Goal: Task Accomplishment & Management: Use online tool/utility

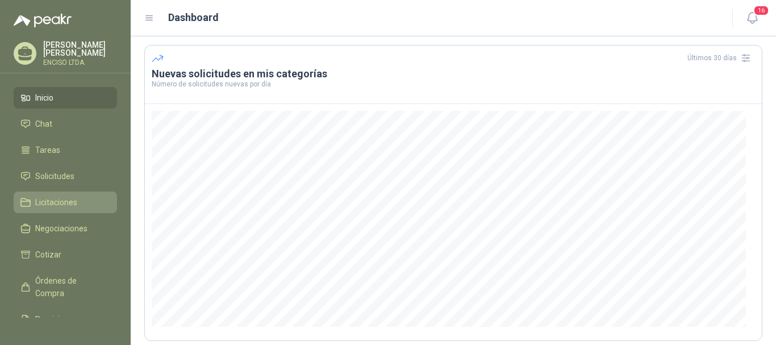
scroll to position [57, 0]
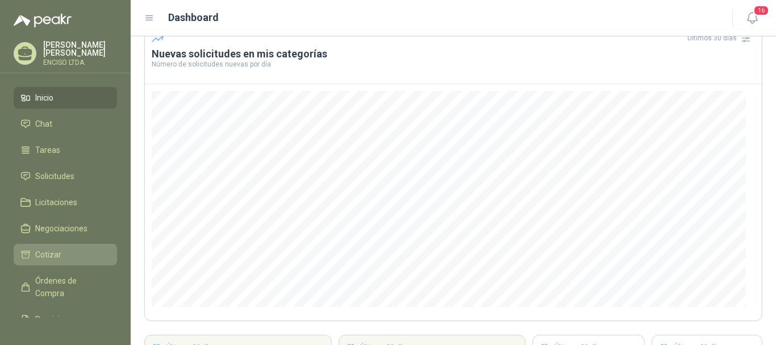
click at [56, 251] on span "Cotizar" at bounding box center [48, 254] width 26 height 13
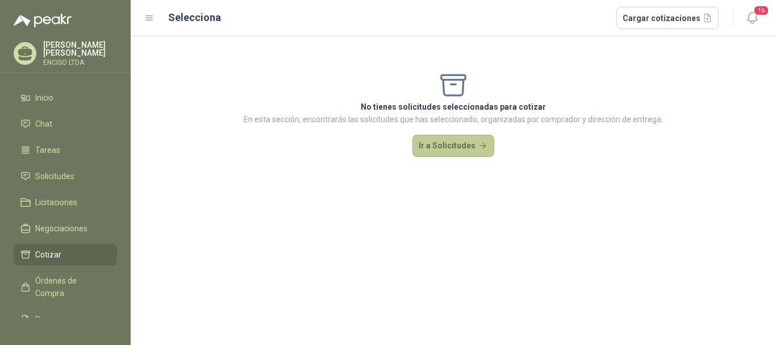
click at [449, 137] on button "Ir a Solicitudes" at bounding box center [454, 146] width 82 height 23
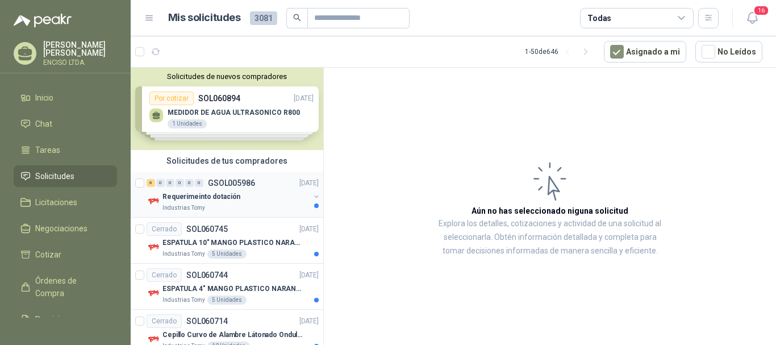
click at [254, 194] on div "Requerimeinto dotación" at bounding box center [236, 197] width 147 height 14
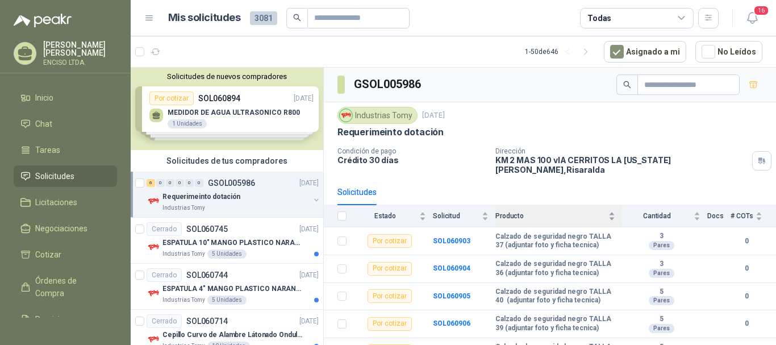
scroll to position [36, 0]
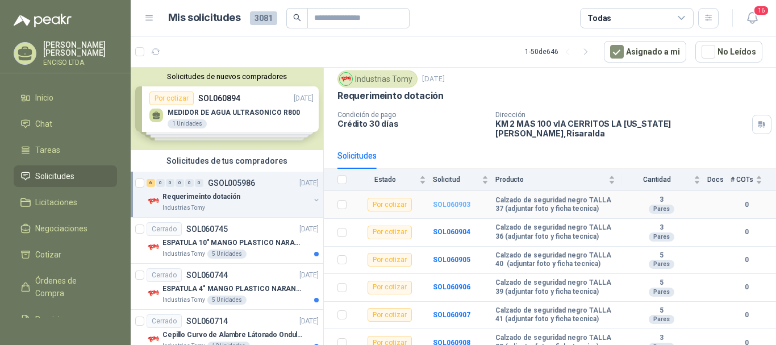
click at [442, 201] on b "SOL060903" at bounding box center [452, 205] width 38 height 8
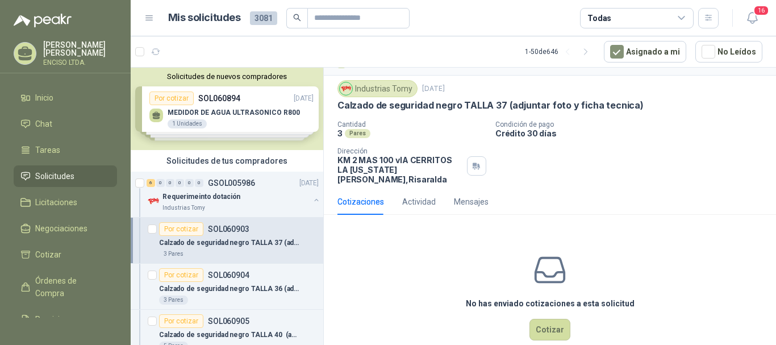
scroll to position [35, 0]
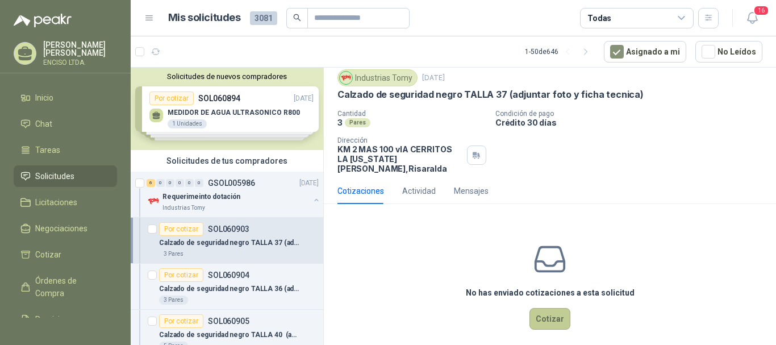
click at [537, 313] on button "Cotizar" at bounding box center [550, 319] width 41 height 22
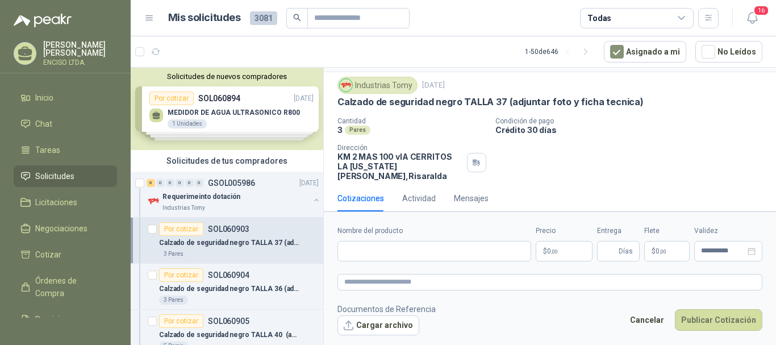
scroll to position [27, 0]
click at [384, 255] on input "Nombre del producto" at bounding box center [435, 251] width 194 height 20
click at [573, 192] on div "Cotizaciones Actividad Mensajes" at bounding box center [550, 199] width 425 height 26
drag, startPoint x: 337, startPoint y: 102, endPoint x: 503, endPoint y: 106, distance: 166.0
click at [503, 106] on div "Industrias Tomy [DATE] Calzado de seguridad negro TALLA 37 (adjuntar foto y fic…" at bounding box center [550, 129] width 452 height 113
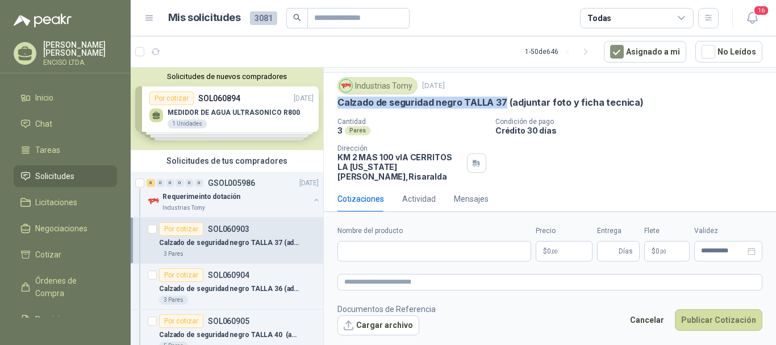
copy p "Calzado de seguridad negro TALLA 37"
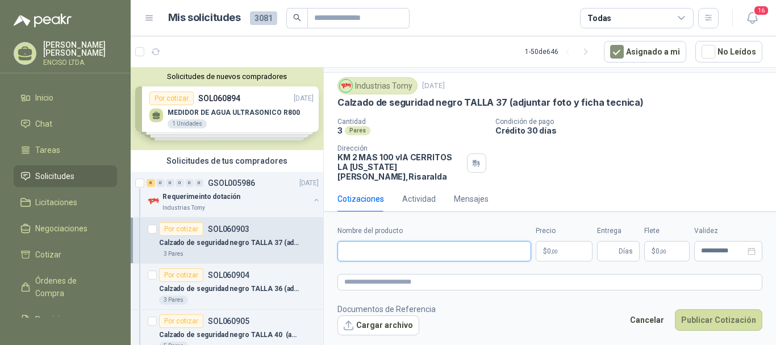
click at [428, 254] on input "Nombre del producto" at bounding box center [435, 251] width 194 height 20
paste input "**********"
type input "**********"
click at [567, 251] on p "$ 0 ,00" at bounding box center [564, 251] width 57 height 20
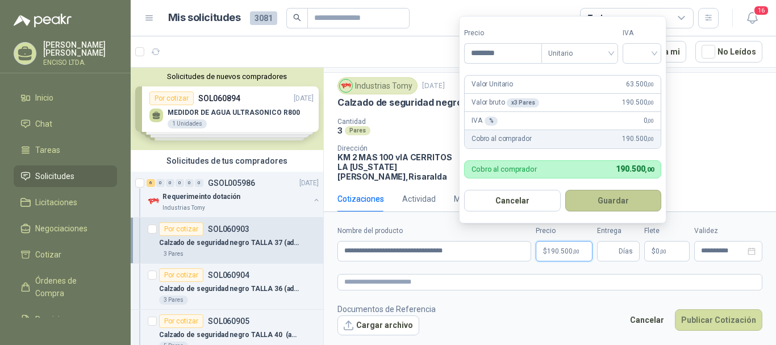
type input "********"
click at [601, 203] on button "Guardar" at bounding box center [613, 201] width 97 height 22
click at [655, 51] on input "search" at bounding box center [642, 52] width 25 height 17
click at [642, 76] on div "19%" at bounding box center [644, 76] width 21 height 13
click at [615, 203] on button "Guardar" at bounding box center [616, 201] width 98 height 22
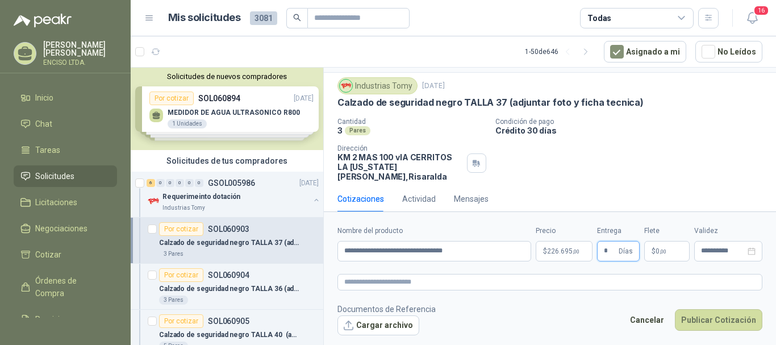
type input "*"
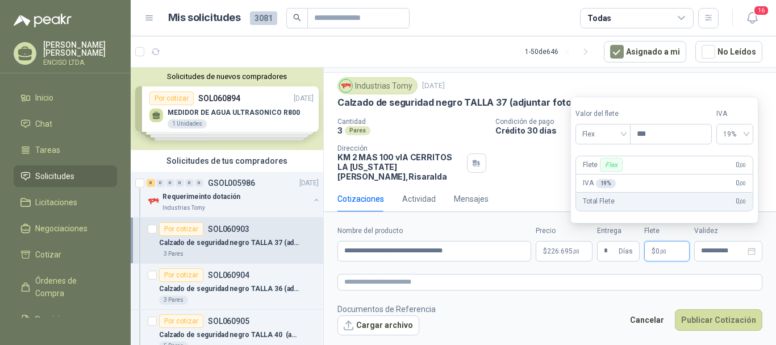
click at [677, 253] on p "$ 0 ,00" at bounding box center [666, 251] width 45 height 20
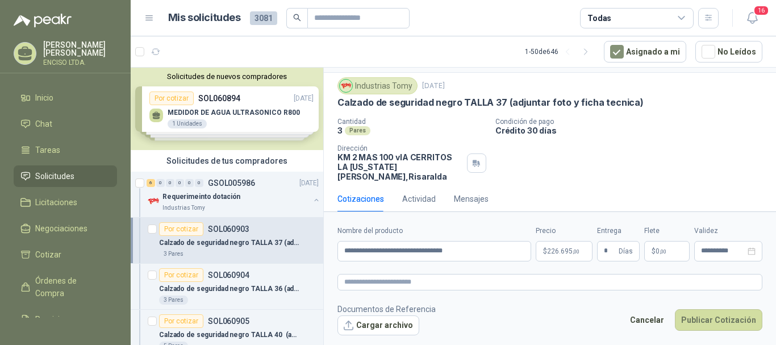
click at [709, 266] on form "**********" at bounding box center [550, 280] width 452 height 138
click at [618, 161] on div "Cantidad 3 Pares Condición de pago Crédito 30 días Dirección KM 2 MAS 100 vIA C…" at bounding box center [550, 150] width 425 height 64
click at [577, 253] on span ",00" at bounding box center [576, 251] width 7 height 6
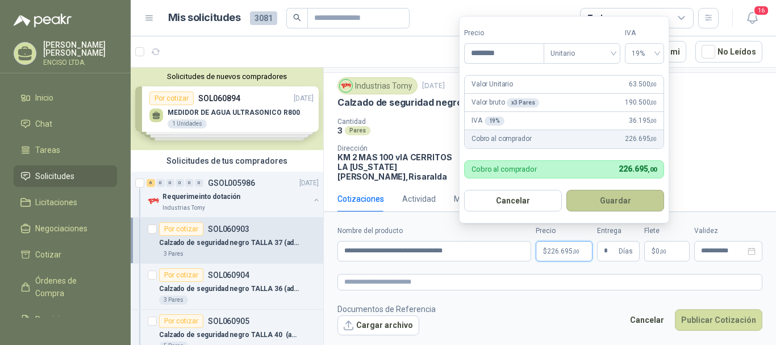
click at [616, 205] on button "Guardar" at bounding box center [616, 201] width 98 height 22
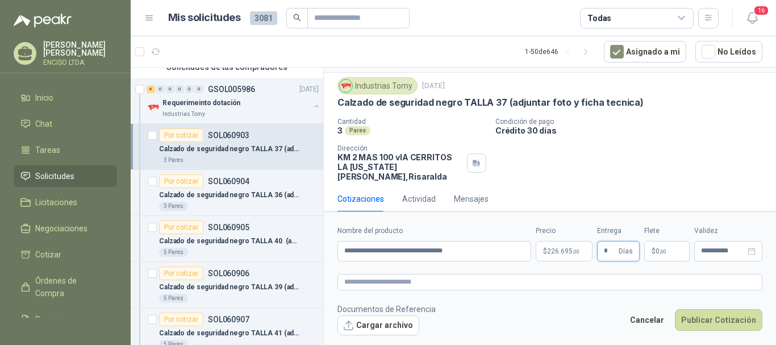
scroll to position [114, 0]
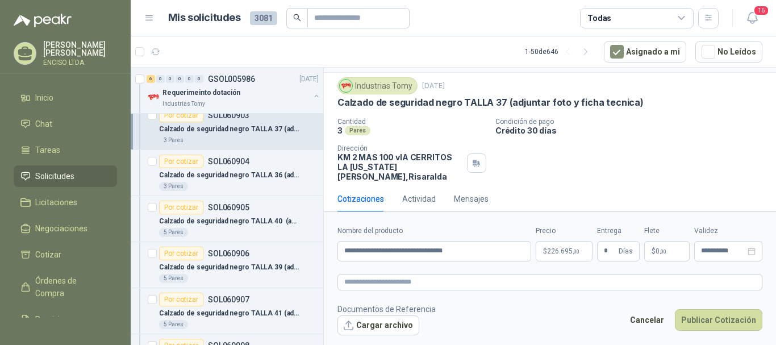
click at [265, 137] on div "3 Pares" at bounding box center [239, 140] width 160 height 9
click at [257, 172] on p "Calzado de seguridad negro TALLA 36 (adjuntar foto y ficha tecnica)" at bounding box center [230, 175] width 142 height 11
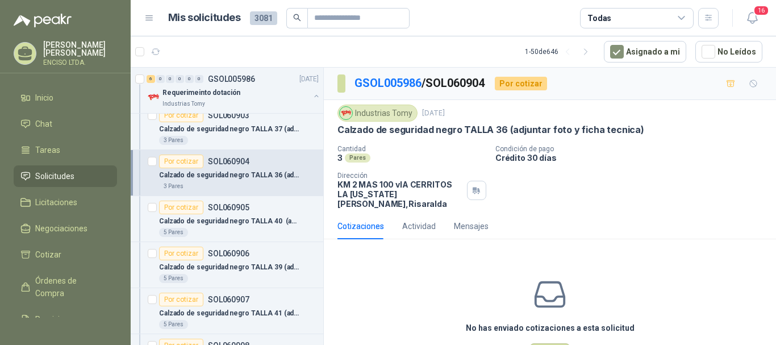
scroll to position [35, 0]
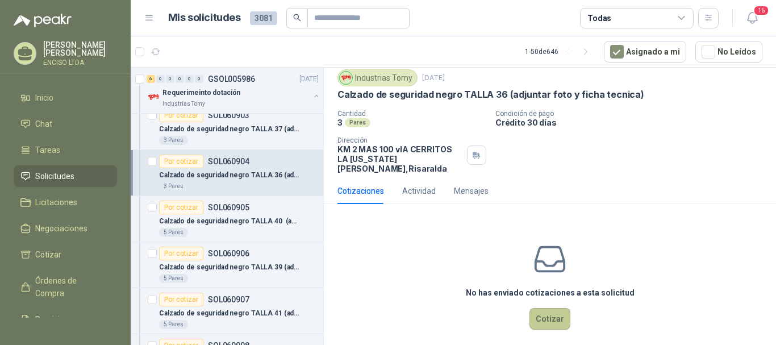
click at [539, 308] on button "Cotizar" at bounding box center [550, 319] width 41 height 22
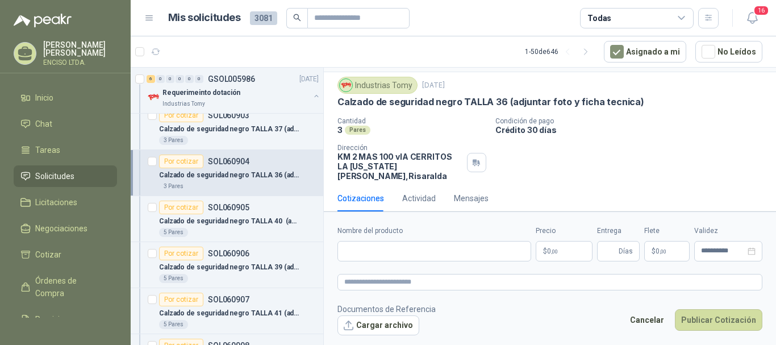
scroll to position [27, 0]
drag, startPoint x: 338, startPoint y: 106, endPoint x: 502, endPoint y: 103, distance: 164.3
click at [502, 103] on p "Calzado de seguridad negro TALLA 36 (adjuntar foto y ficha tecnica)" at bounding box center [491, 103] width 307 height 12
copy p "Calzado de seguridad negro TALLA 36"
click at [440, 243] on input "Nombre del producto" at bounding box center [435, 251] width 194 height 20
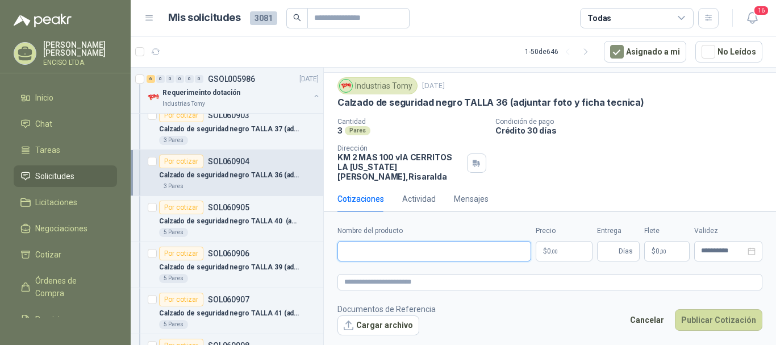
paste input "**********"
type input "**********"
click at [560, 253] on p "$ 0 ,00" at bounding box center [564, 251] width 57 height 20
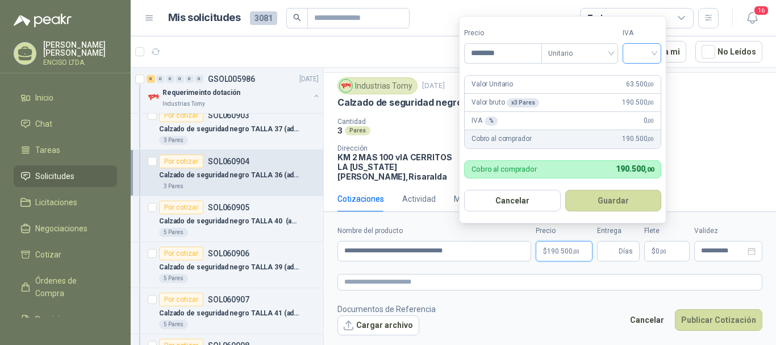
click at [658, 52] on div at bounding box center [642, 53] width 39 height 20
type input "********"
click at [648, 72] on div "19%" at bounding box center [644, 76] width 21 height 13
click at [623, 199] on button "Guardar" at bounding box center [616, 201] width 98 height 22
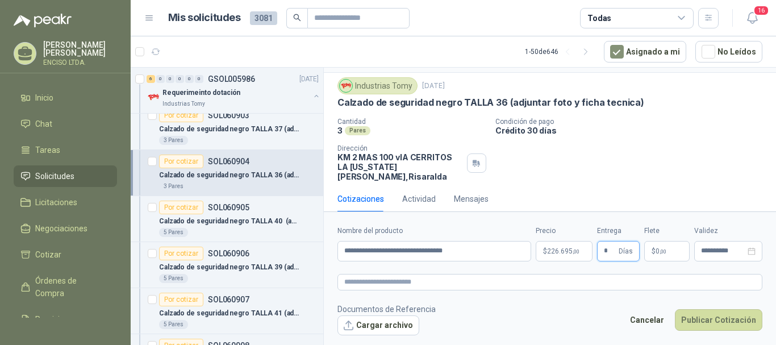
type input "*"
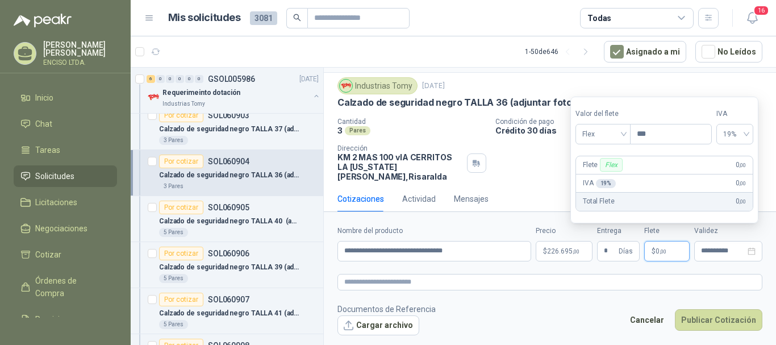
click at [675, 255] on p "$ 0 ,00" at bounding box center [666, 251] width 45 height 20
click at [675, 256] on p "$ 0 ,00" at bounding box center [666, 251] width 45 height 20
click at [642, 285] on textarea at bounding box center [550, 282] width 425 height 16
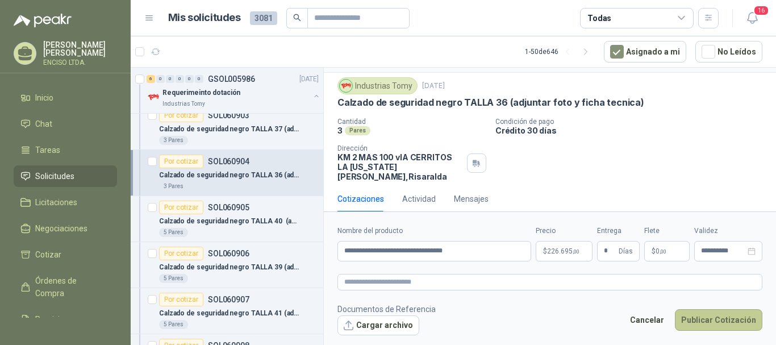
click at [735, 321] on button "Publicar Cotización" at bounding box center [719, 320] width 88 height 22
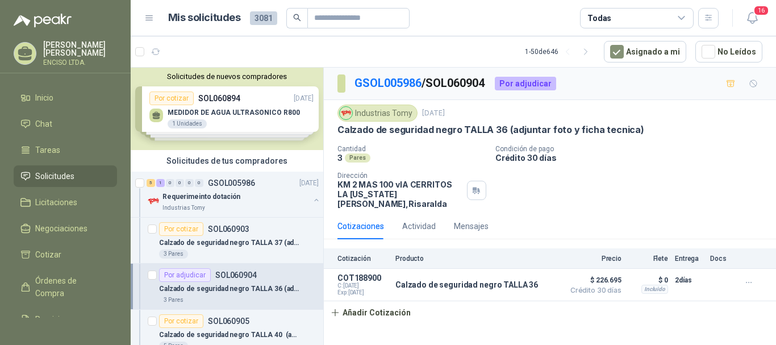
scroll to position [57, 0]
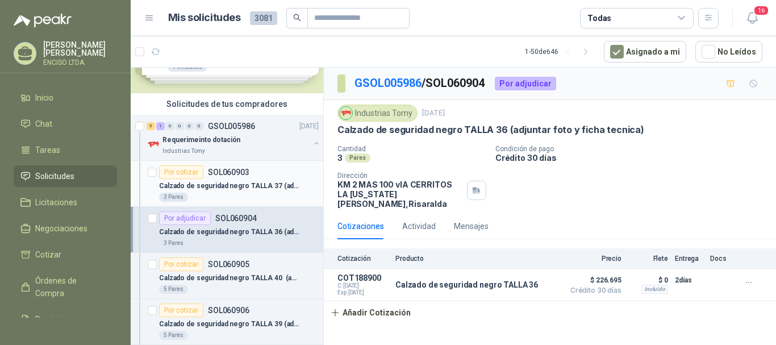
click at [258, 181] on p "Calzado de seguridad negro TALLA 37 (adjuntar foto y ficha tecnica)" at bounding box center [230, 186] width 142 height 11
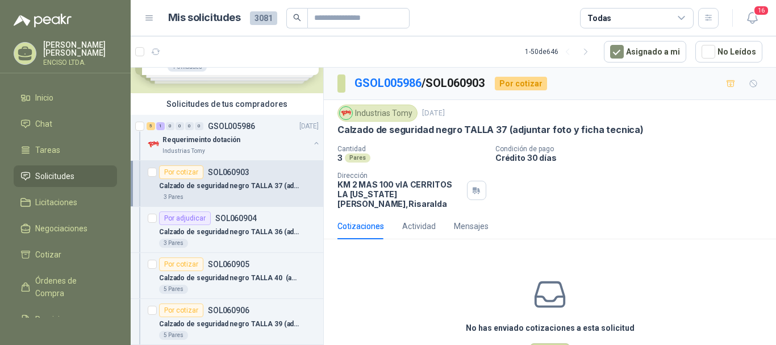
scroll to position [35, 0]
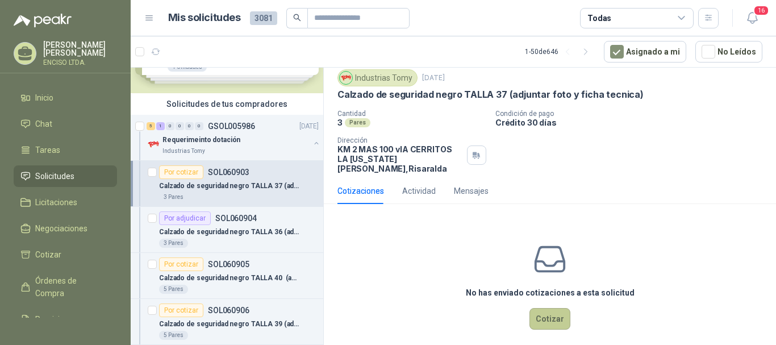
click at [544, 309] on button "Cotizar" at bounding box center [550, 319] width 41 height 22
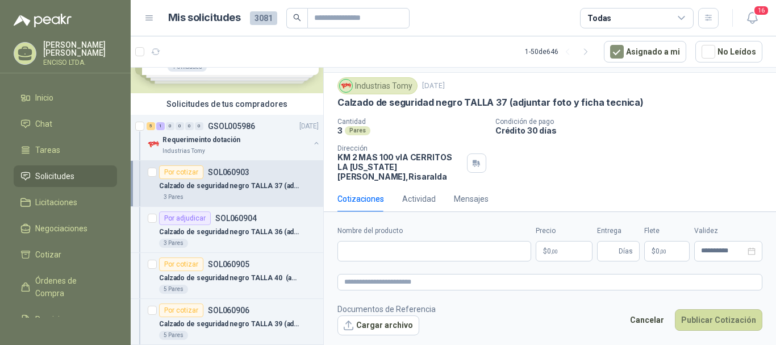
scroll to position [27, 0]
drag, startPoint x: 339, startPoint y: 101, endPoint x: 505, endPoint y: 107, distance: 165.5
click at [505, 107] on p "Calzado de seguridad negro TALLA 37 (adjuntar foto y ficha tecnica)" at bounding box center [491, 103] width 306 height 12
copy p "Calzado de seguridad negro TALLA 37"
click at [413, 256] on input "Nombre del producto" at bounding box center [435, 251] width 194 height 20
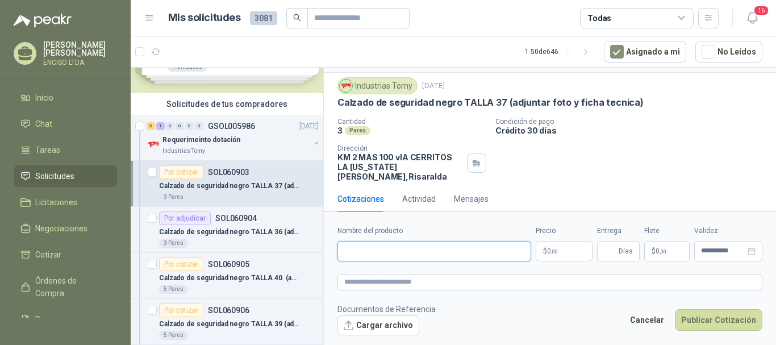
paste input "**********"
type input "**********"
click at [577, 246] on p "$ 0 ,00" at bounding box center [564, 251] width 57 height 20
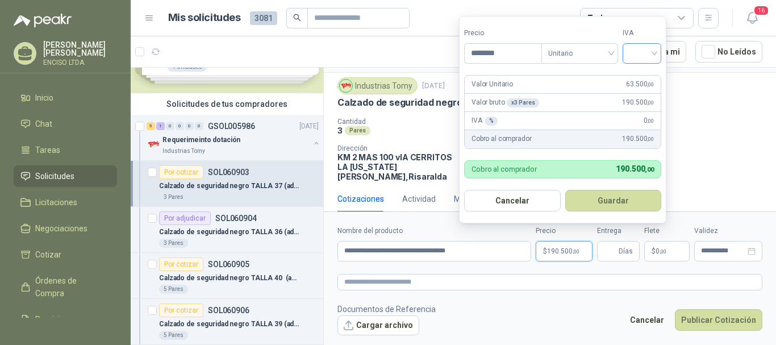
type input "********"
click at [655, 51] on input "search" at bounding box center [642, 52] width 25 height 17
click at [642, 79] on div "19%" at bounding box center [644, 76] width 21 height 13
click at [631, 197] on button "Guardar" at bounding box center [616, 201] width 98 height 22
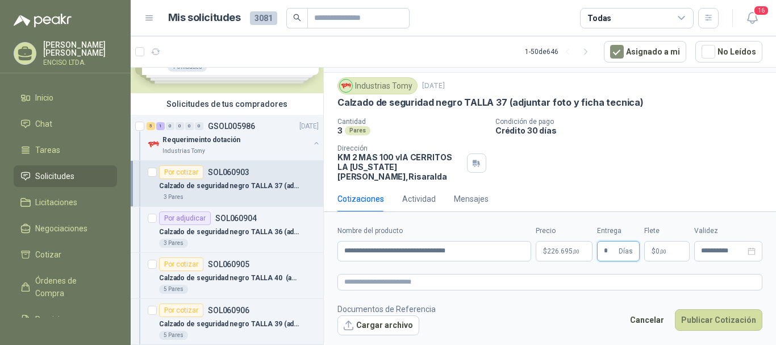
type input "*"
click at [697, 301] on form "**********" at bounding box center [550, 280] width 452 height 138
click at [705, 321] on button "Publicar Cotización" at bounding box center [719, 320] width 88 height 22
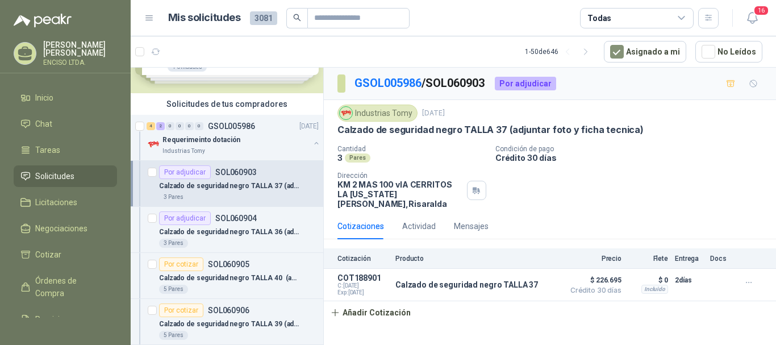
scroll to position [114, 0]
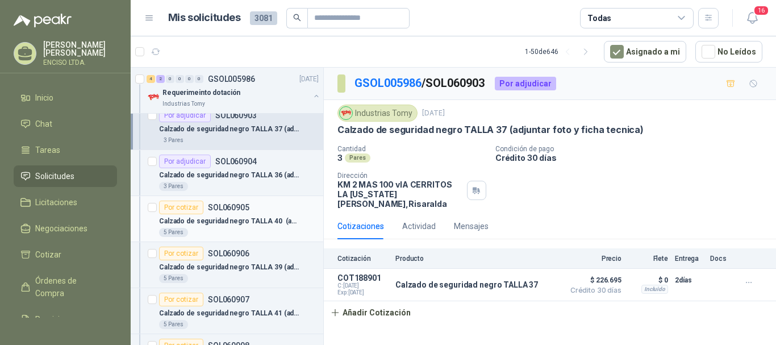
click at [251, 213] on div "Por cotizar SOL060905" at bounding box center [239, 208] width 160 height 14
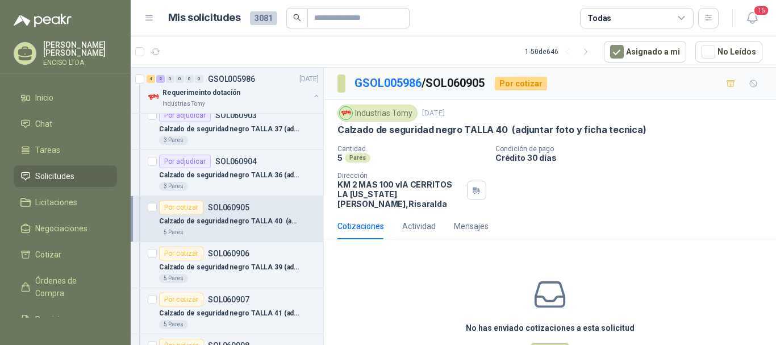
scroll to position [35, 0]
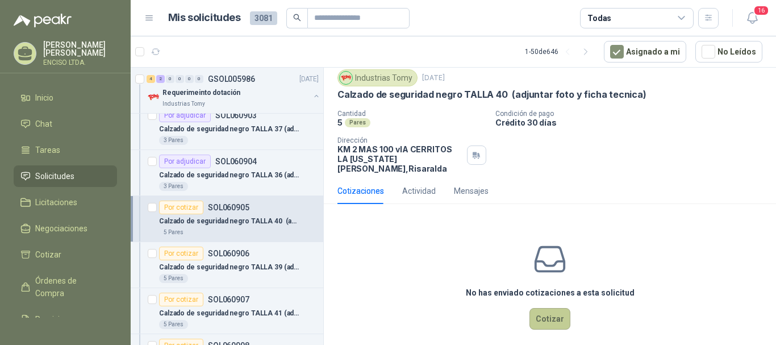
click at [540, 308] on button "Cotizar" at bounding box center [550, 319] width 41 height 22
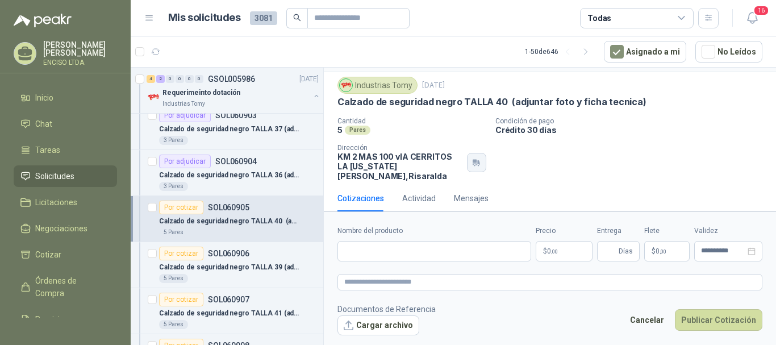
scroll to position [27, 0]
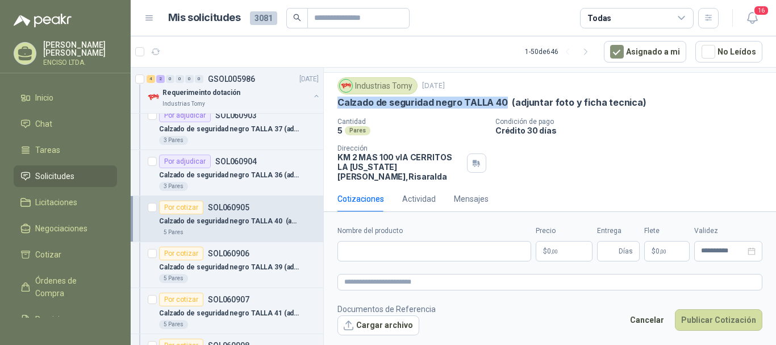
drag, startPoint x: 339, startPoint y: 102, endPoint x: 503, endPoint y: 105, distance: 163.7
click at [503, 105] on p "Calzado de seguridad negro TALLA 40 (adjuntar foto y ficha tecnica)" at bounding box center [492, 103] width 309 height 12
copy p "Calzado de seguridad negro TALLA 40"
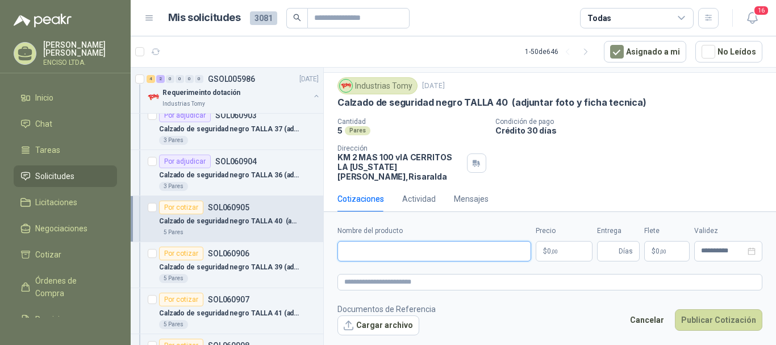
click at [407, 249] on input "Nombre del producto" at bounding box center [435, 251] width 194 height 20
paste input "**********"
type input "**********"
click at [579, 248] on p "$ 0 ,00" at bounding box center [564, 251] width 57 height 20
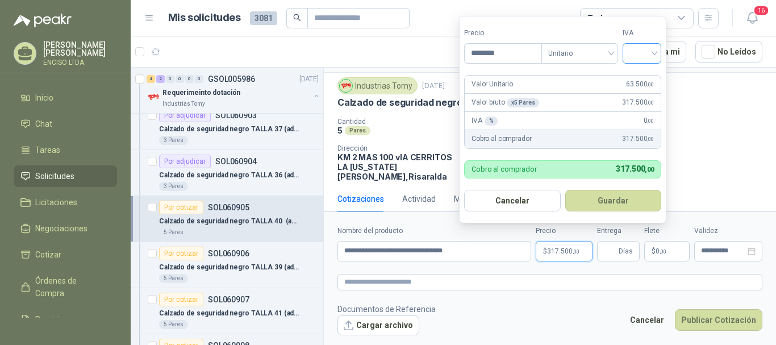
type input "********"
click at [654, 51] on input "search" at bounding box center [642, 52] width 25 height 17
click at [642, 73] on div "19%" at bounding box center [644, 76] width 21 height 13
click at [618, 199] on button "Guardar" at bounding box center [616, 201] width 98 height 22
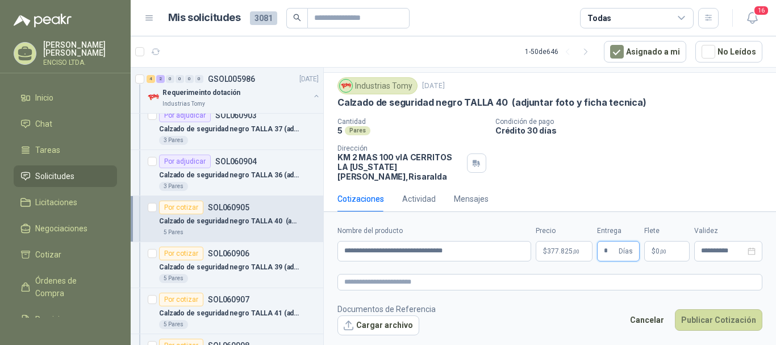
type input "*"
click at [700, 296] on form "**********" at bounding box center [550, 280] width 452 height 138
click at [706, 317] on button "Publicar Cotización" at bounding box center [719, 320] width 88 height 22
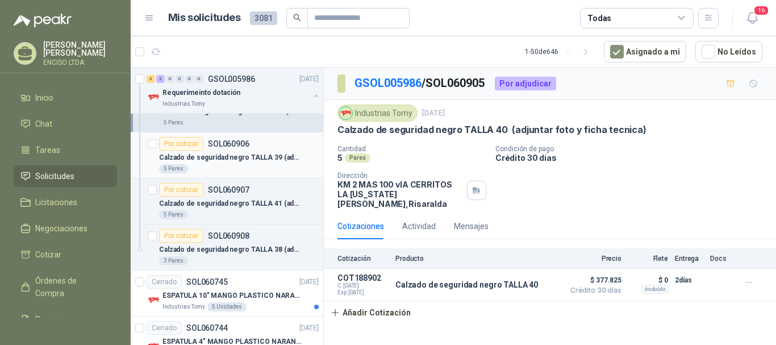
scroll to position [227, 0]
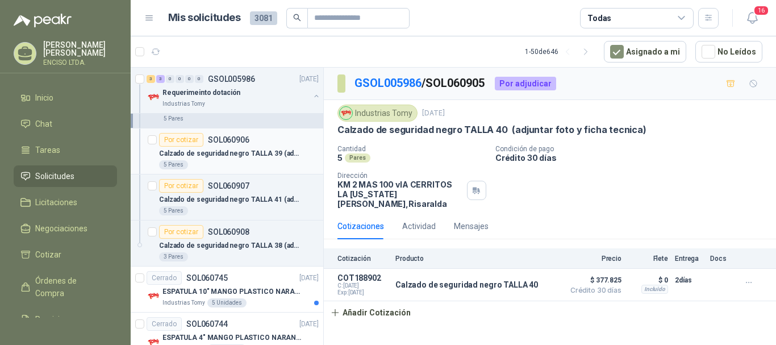
click at [212, 139] on p "SOL060906" at bounding box center [228, 140] width 41 height 8
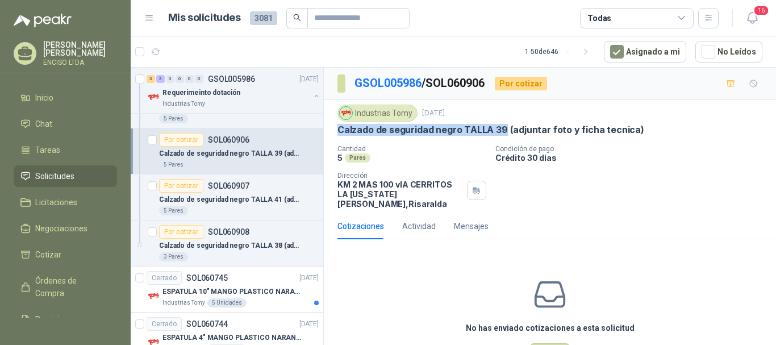
drag, startPoint x: 335, startPoint y: 134, endPoint x: 504, endPoint y: 134, distance: 168.8
click at [504, 134] on div "Industrias Tomy [DATE] Calzado de seguridad negro TALLA 39 (adjuntar foto y fic…" at bounding box center [550, 156] width 452 height 113
copy p "Calzado de seguridad negro TALLA 39"
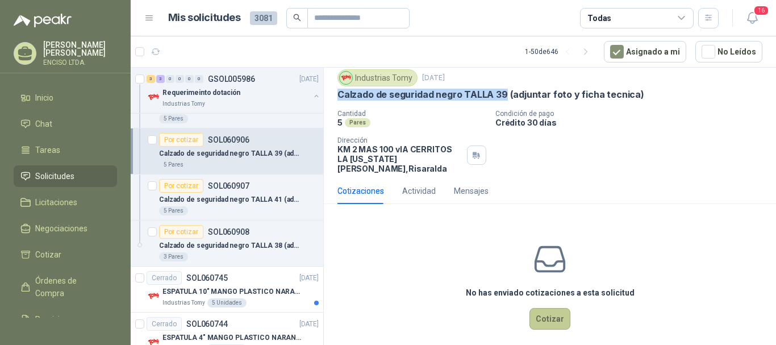
click at [546, 308] on button "Cotizar" at bounding box center [550, 319] width 41 height 22
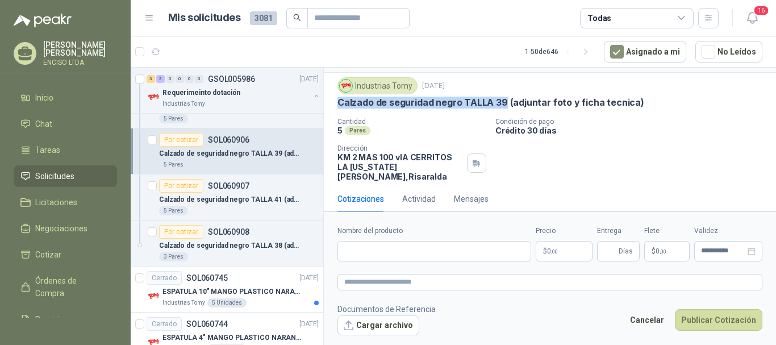
scroll to position [27, 0]
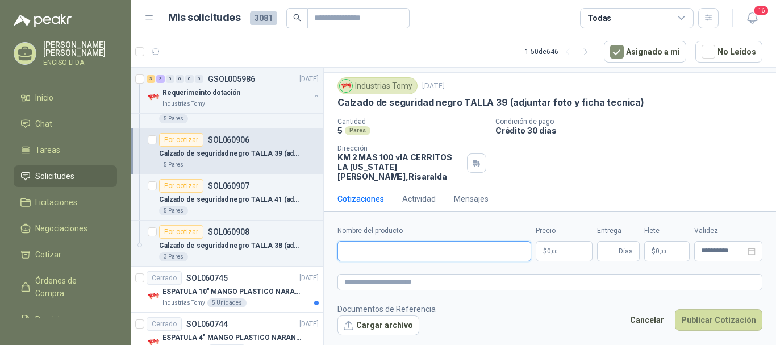
click at [417, 247] on input "Nombre del producto" at bounding box center [435, 251] width 194 height 20
paste input "**********"
type input "**********"
click at [571, 251] on p "$ 0 ,00" at bounding box center [564, 251] width 57 height 20
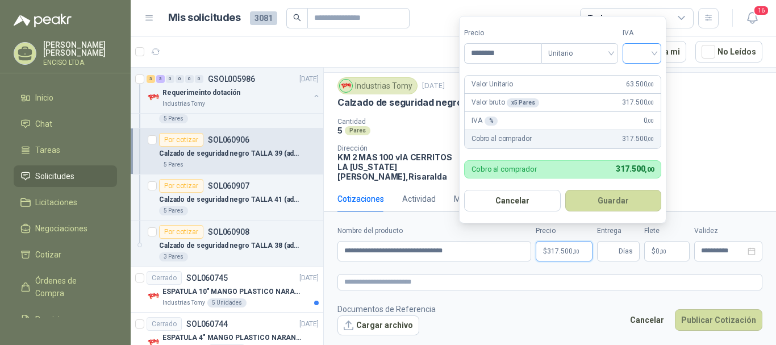
type input "********"
click at [655, 51] on input "search" at bounding box center [642, 52] width 25 height 17
click at [638, 78] on div "19%" at bounding box center [644, 76] width 21 height 13
click at [616, 197] on button "Guardar" at bounding box center [616, 201] width 98 height 22
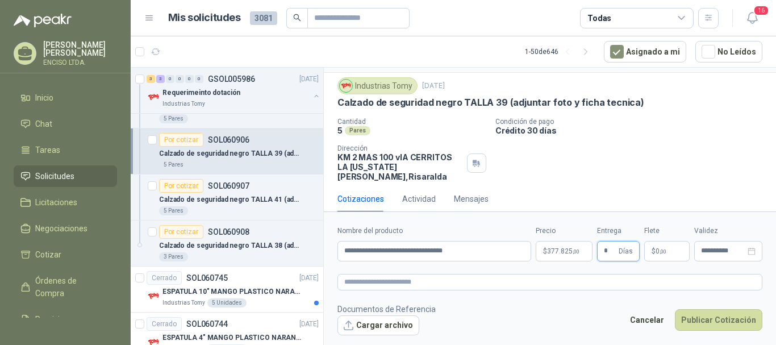
type input "*"
click at [650, 296] on form "**********" at bounding box center [550, 280] width 452 height 138
click at [706, 315] on button "Publicar Cotización" at bounding box center [719, 320] width 88 height 22
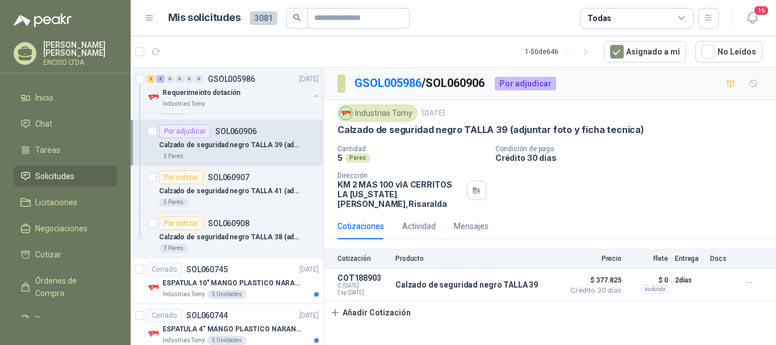
scroll to position [227, 0]
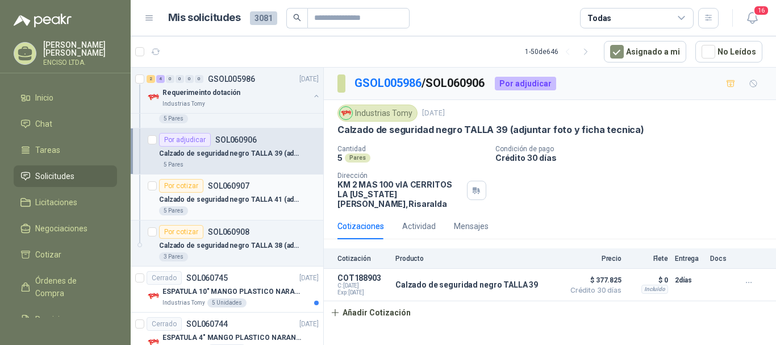
click at [247, 192] on div "Por cotizar SOL060907" at bounding box center [204, 186] width 90 height 14
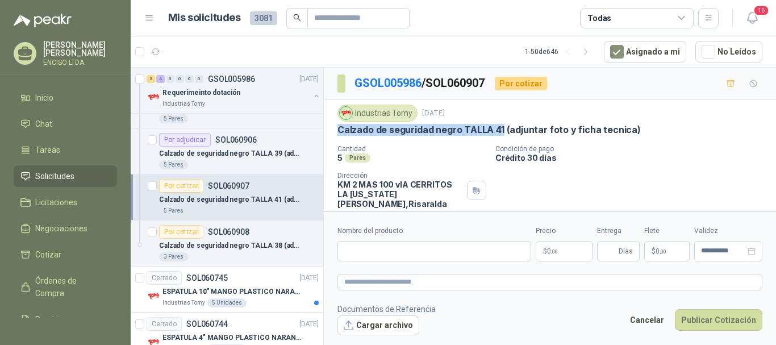
drag, startPoint x: 340, startPoint y: 131, endPoint x: 500, endPoint y: 134, distance: 160.3
click at [500, 134] on p "Calzado de seguridad negro TALLA 41 (adjuntar foto y ficha tecnica)" at bounding box center [489, 130] width 303 height 12
copy p "Calzado de seguridad negro TALLA 41"
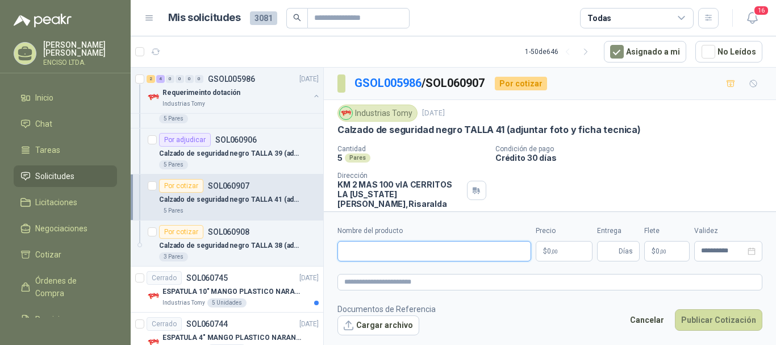
click at [469, 258] on input "Nombre del producto" at bounding box center [435, 251] width 194 height 20
paste input "**********"
type input "**********"
click at [584, 249] on p "$ 0 ,00" at bounding box center [564, 251] width 57 height 20
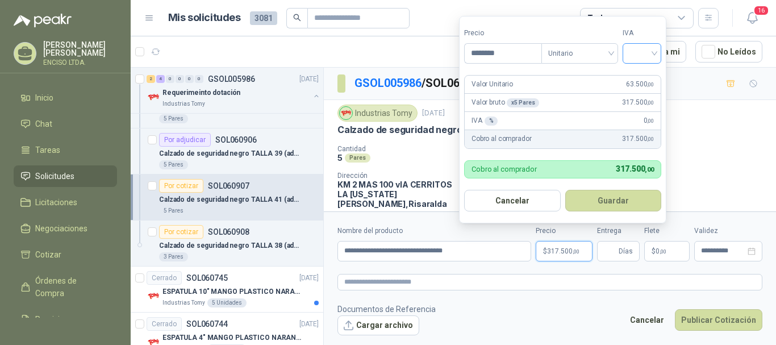
type input "********"
click at [646, 45] on input "search" at bounding box center [642, 52] width 25 height 17
click at [642, 74] on div "19%" at bounding box center [644, 76] width 21 height 13
click at [620, 201] on button "Guardar" at bounding box center [616, 201] width 98 height 22
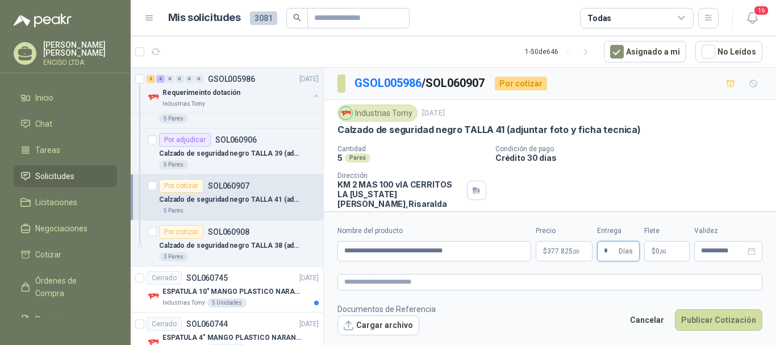
type input "*"
click at [647, 294] on form "**********" at bounding box center [550, 280] width 452 height 138
click at [726, 318] on button "Publicar Cotización" at bounding box center [719, 320] width 88 height 22
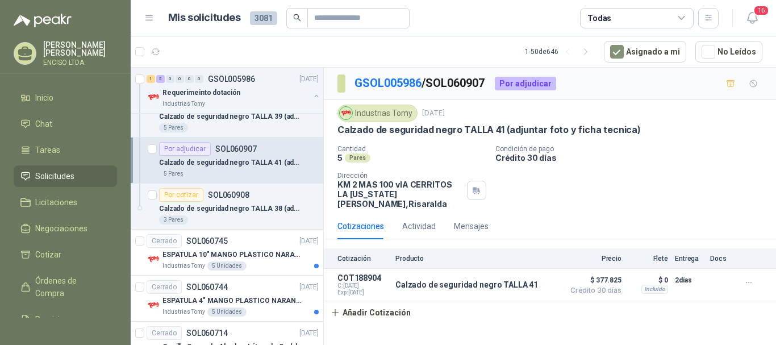
scroll to position [284, 0]
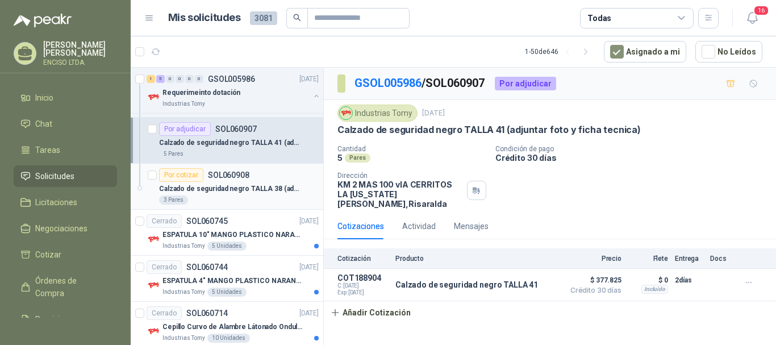
click at [260, 188] on p "Calzado de seguridad negro TALLA 38 (adjuntar foto y ficha tecnica)" at bounding box center [230, 189] width 142 height 11
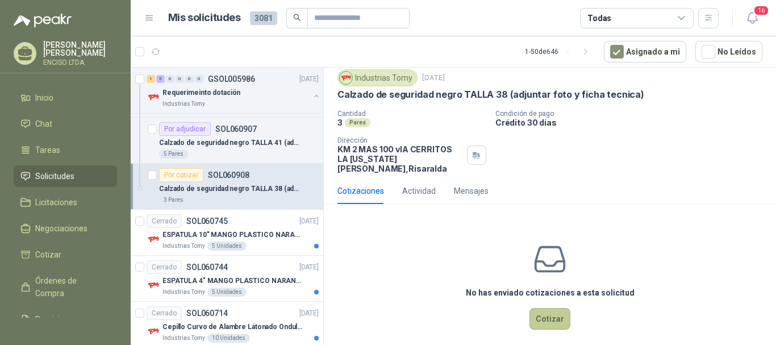
click at [537, 311] on button "Cotizar" at bounding box center [550, 319] width 41 height 22
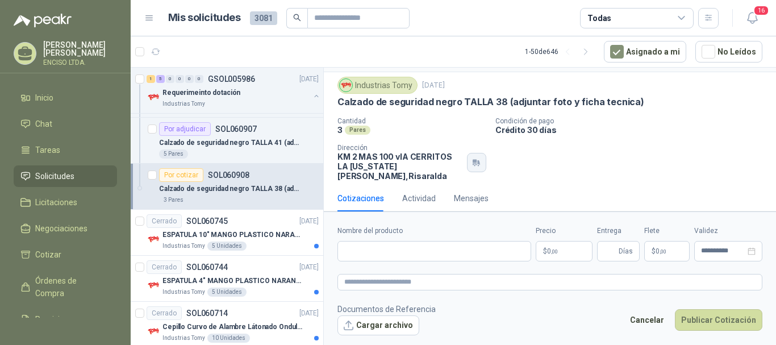
scroll to position [27, 0]
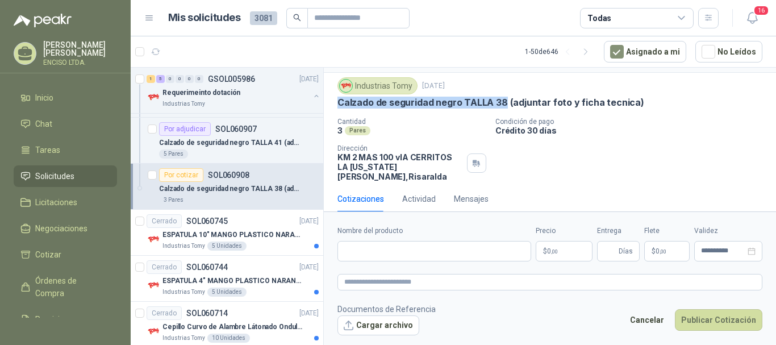
drag, startPoint x: 338, startPoint y: 104, endPoint x: 502, endPoint y: 97, distance: 164.4
click at [502, 97] on p "Calzado de seguridad negro TALLA 38 (adjuntar foto y ficha tecnica)" at bounding box center [491, 103] width 307 height 12
copy p "Calzado de seguridad negro TALLA 38"
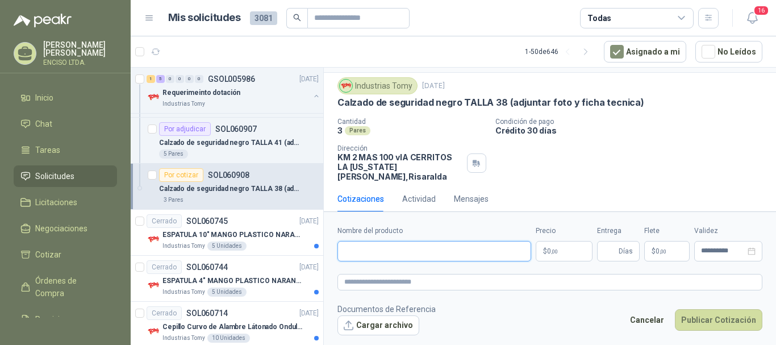
click at [465, 255] on input "Nombre del producto" at bounding box center [435, 251] width 194 height 20
paste input "**********"
type input "**********"
click at [575, 253] on p "$ 0 ,00" at bounding box center [564, 251] width 57 height 20
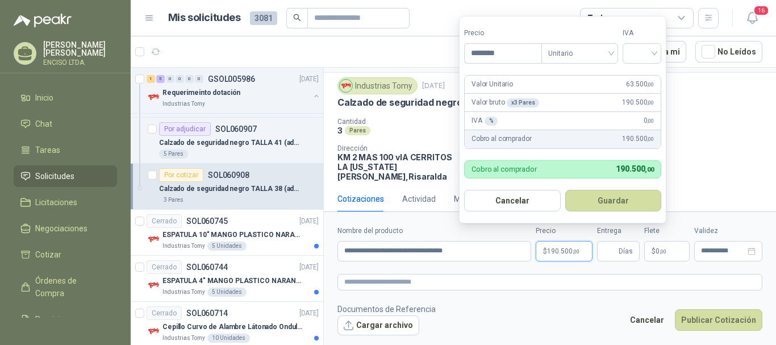
type input "********"
click at [601, 28] on label "Tipo" at bounding box center [580, 33] width 77 height 11
click at [655, 50] on input "search" at bounding box center [642, 52] width 25 height 17
click at [647, 77] on div "19%" at bounding box center [644, 76] width 21 height 13
click at [638, 201] on button "Guardar" at bounding box center [616, 201] width 98 height 22
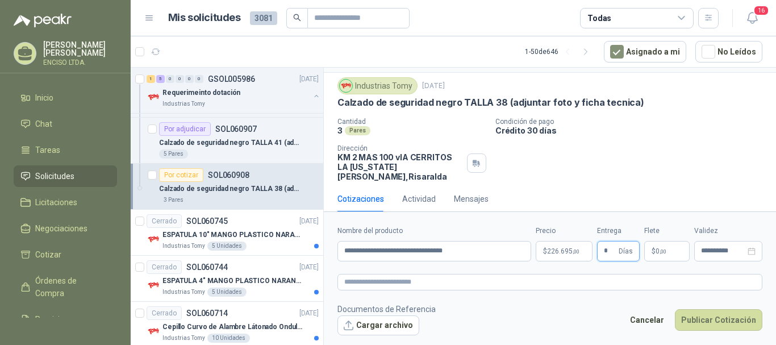
type input "*"
click at [649, 271] on form "**********" at bounding box center [550, 280] width 452 height 138
click at [717, 319] on button "Publicar Cotización" at bounding box center [719, 320] width 88 height 22
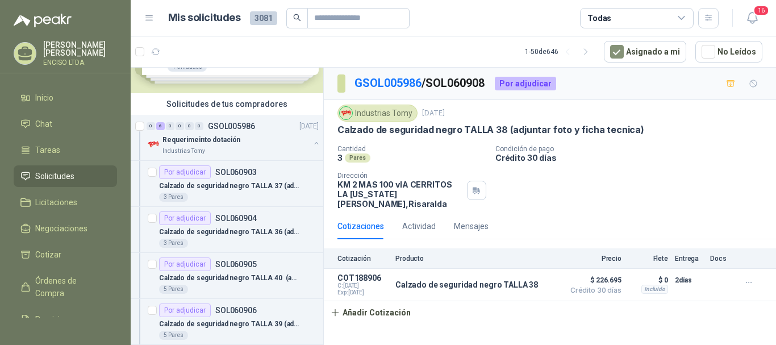
scroll to position [0, 0]
